Goal: Ask a question

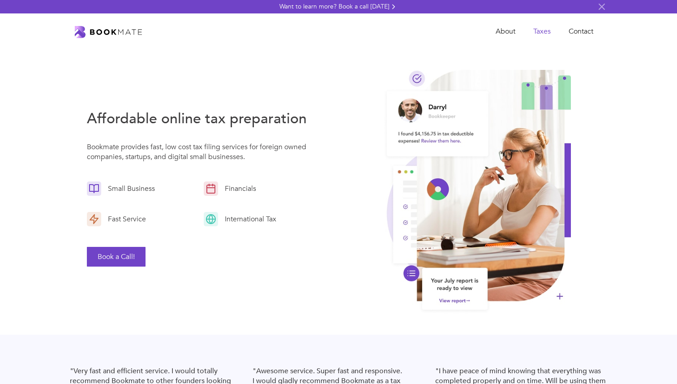
click at [549, 30] on link "Taxes" at bounding box center [541, 31] width 35 height 18
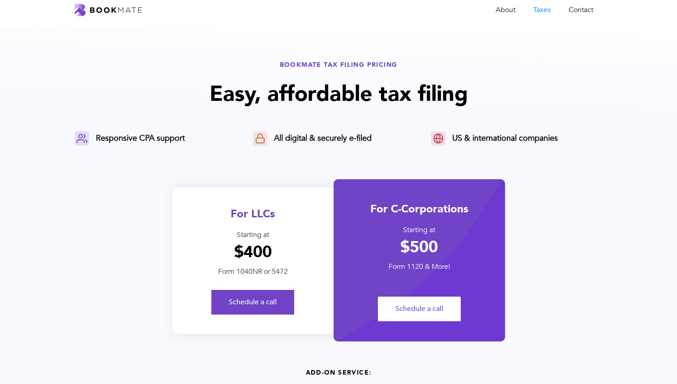
scroll to position [7, 0]
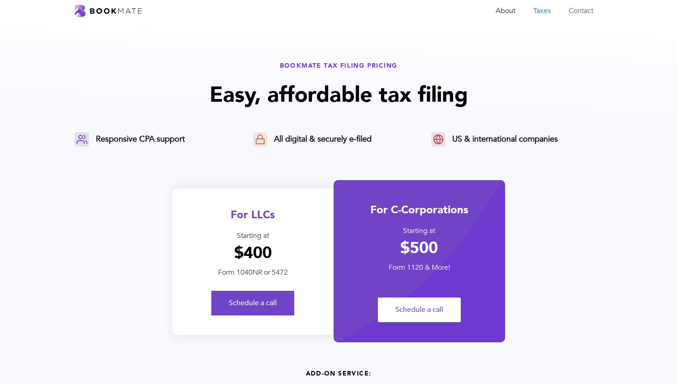
click at [584, 13] on link "Contact" at bounding box center [581, 11] width 43 height 18
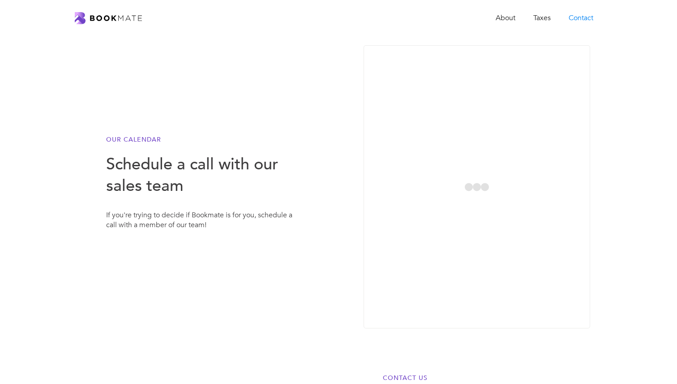
click at [111, 16] on img "home" at bounding box center [108, 18] width 67 height 12
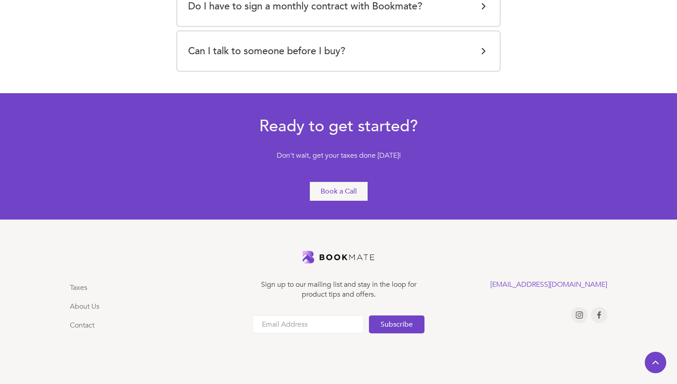
scroll to position [1969, 0]
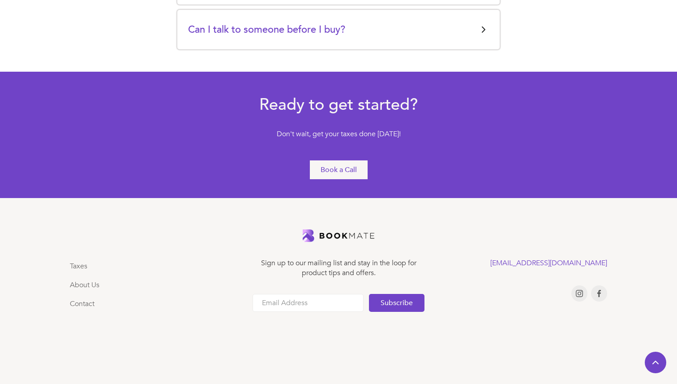
click at [321, 29] on h5 "Can I talk to someone before I buy?" at bounding box center [266, 30] width 157 height 18
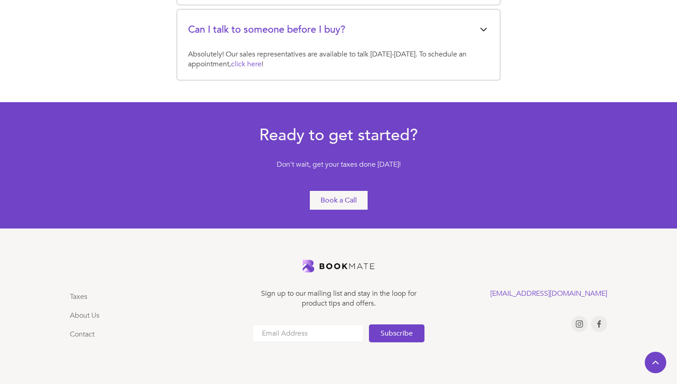
click at [321, 29] on h5 "Can I talk to someone before I buy?" at bounding box center [266, 30] width 157 height 18
